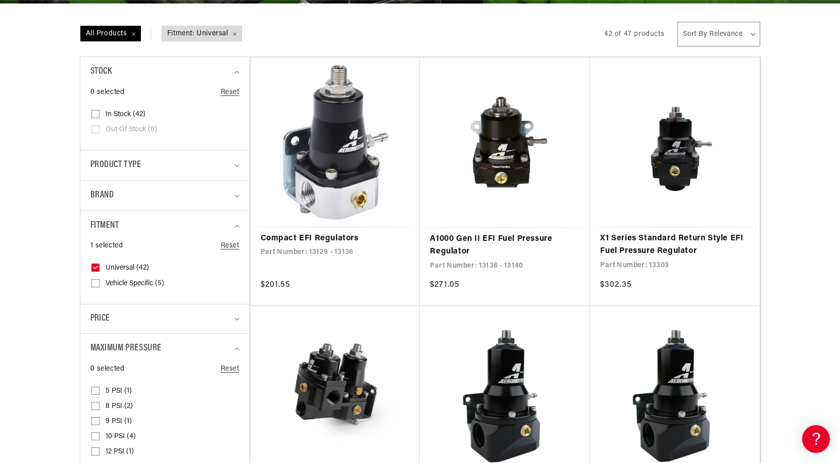
scroll to position [556, 0]
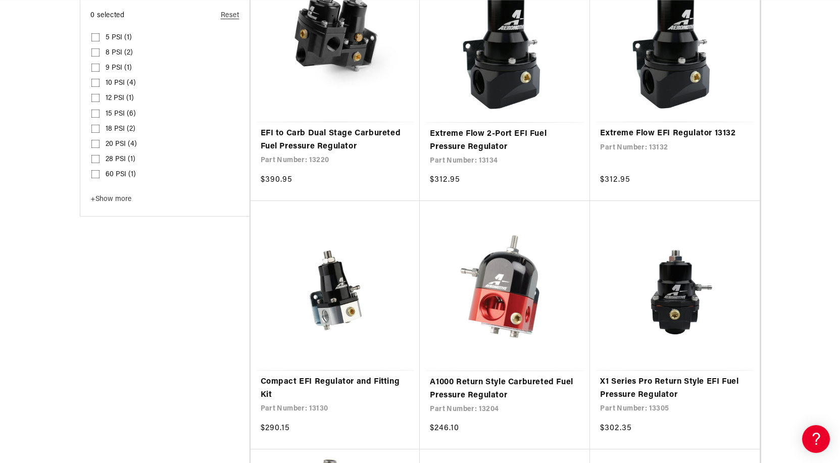
click at [95, 198] on span "+ Show more" at bounding box center [110, 200] width 41 height 8
click at [90, 196] on div "0 selected Reset Maximum Pressure 5 PSI (1) 5 PSI (1 product) 8 PSI (2) 9 PSI (…" at bounding box center [164, 151] width 149 height 283
click at [98, 274] on span "- Show less" at bounding box center [107, 276] width 34 height 8
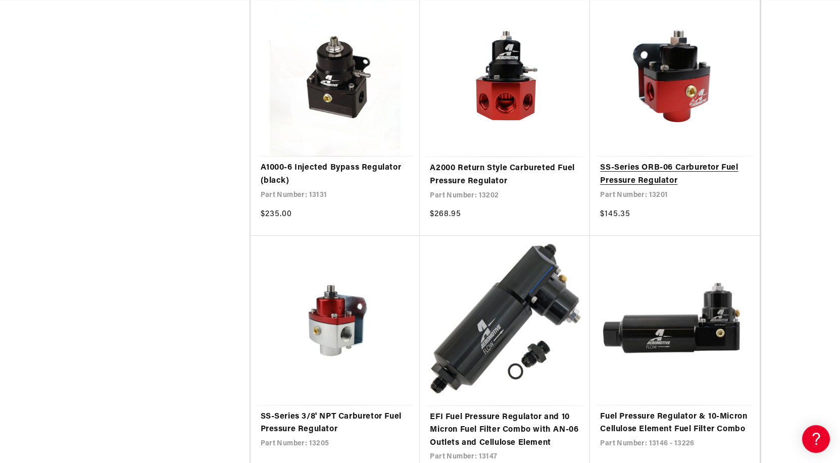
scroll to position [1870, 0]
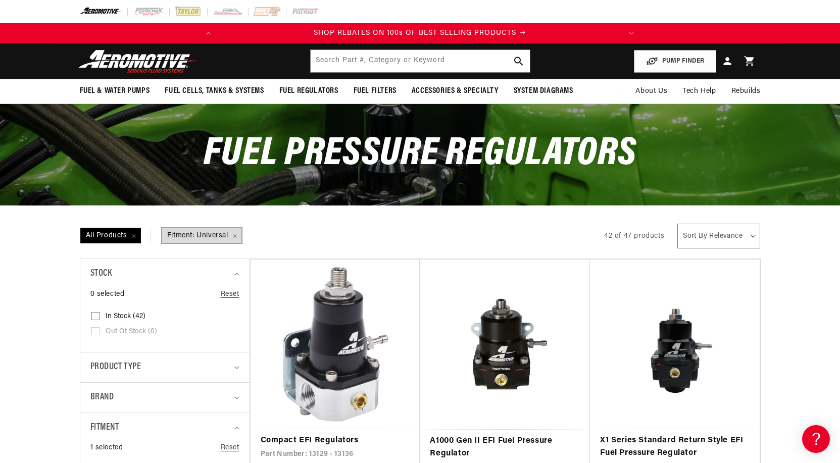
click at [234, 237] on span "Fitment: Universal Remove filter" at bounding box center [201, 235] width 79 height 15
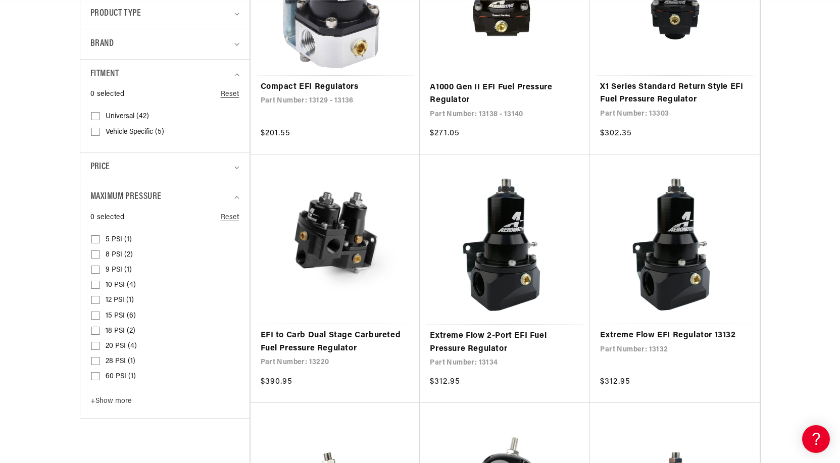
drag, startPoint x: 93, startPoint y: 130, endPoint x: 106, endPoint y: 132, distance: 13.2
click at [93, 130] on input "Vehicle Specific (5) Vehicle Specific (5 products)" at bounding box center [95, 134] width 8 height 8
checkbox input "true"
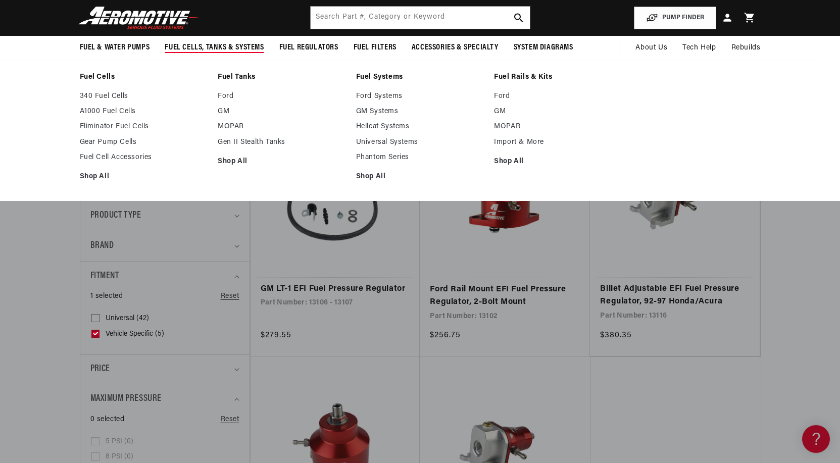
click at [208, 44] on span "Fuel Cells, Tanks & Systems" at bounding box center [214, 47] width 99 height 11
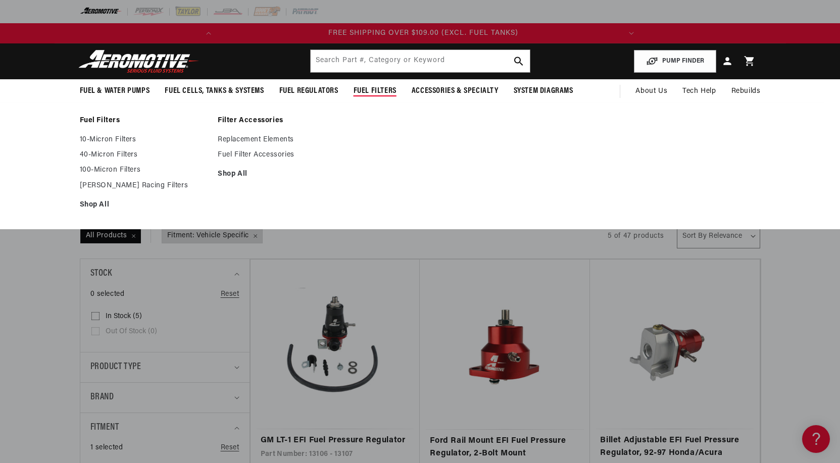
click at [387, 91] on span "Fuel Filters" at bounding box center [375, 91] width 43 height 11
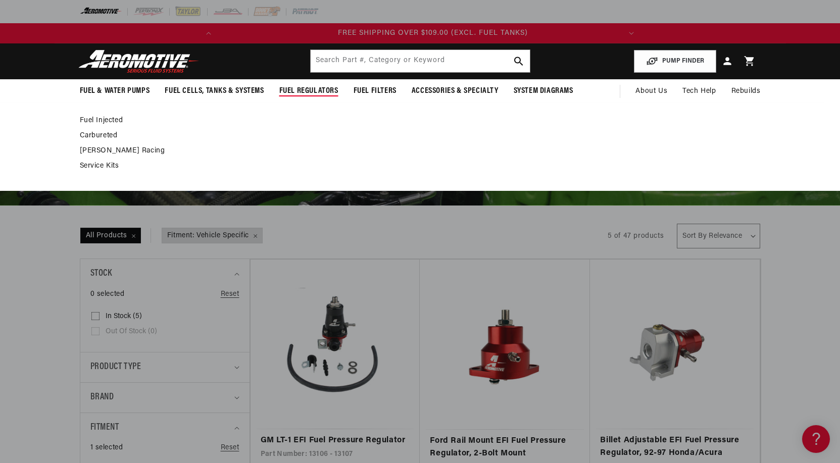
scroll to position [0, 400]
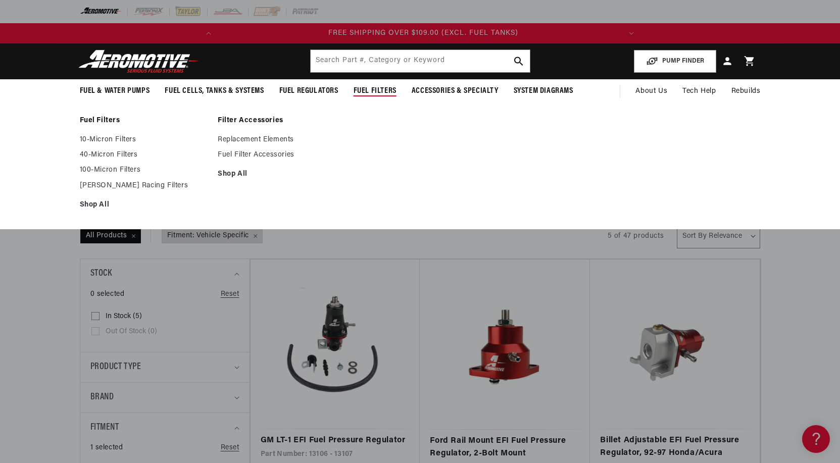
click at [365, 90] on span "Fuel Filters" at bounding box center [375, 91] width 43 height 11
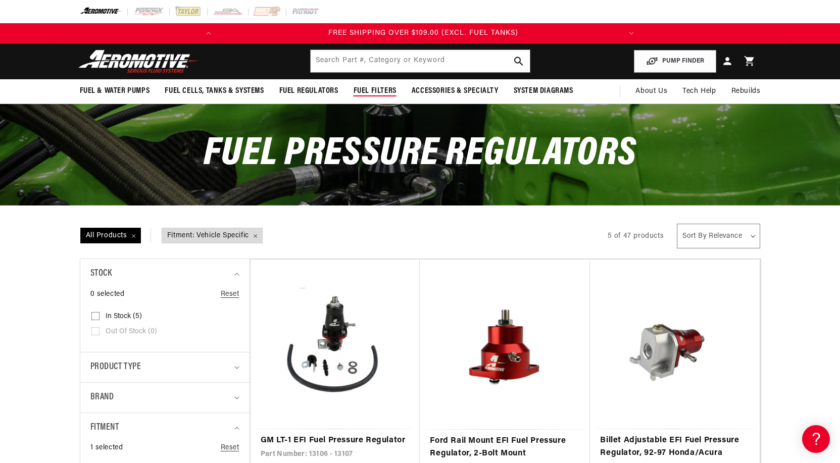
click at [365, 90] on span "Fuel Filters" at bounding box center [375, 91] width 43 height 11
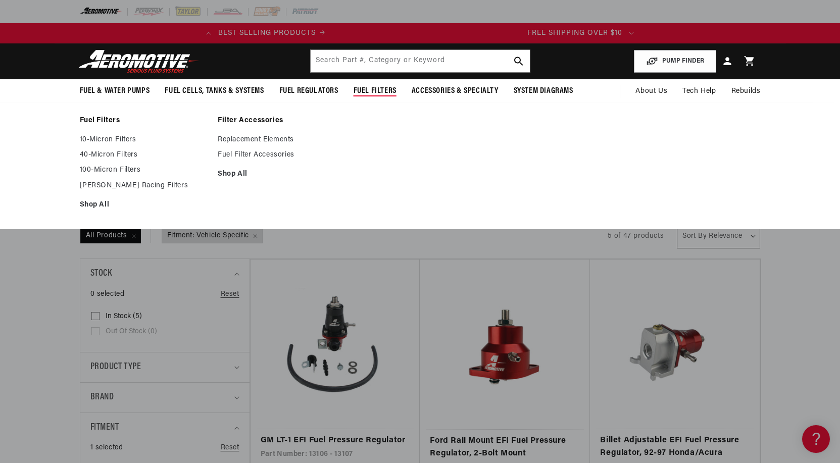
scroll to position [0, 0]
click at [128, 169] on link "100-Micron Filters" at bounding box center [144, 170] width 128 height 9
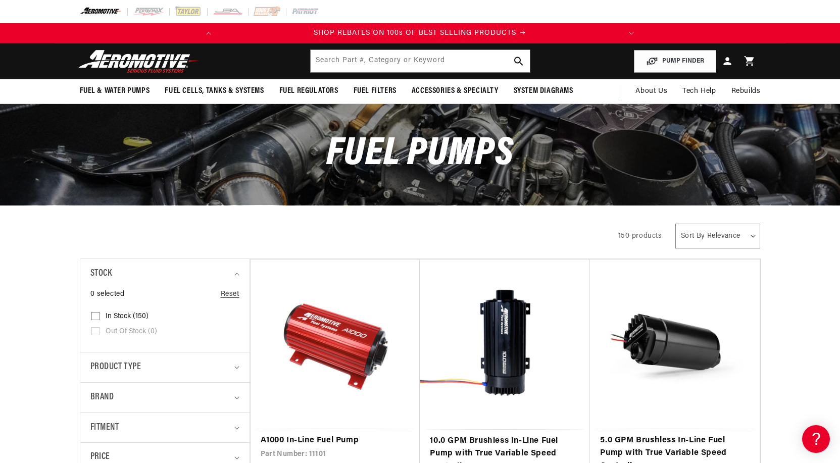
scroll to position [0, 106]
